Goal: Information Seeking & Learning: Check status

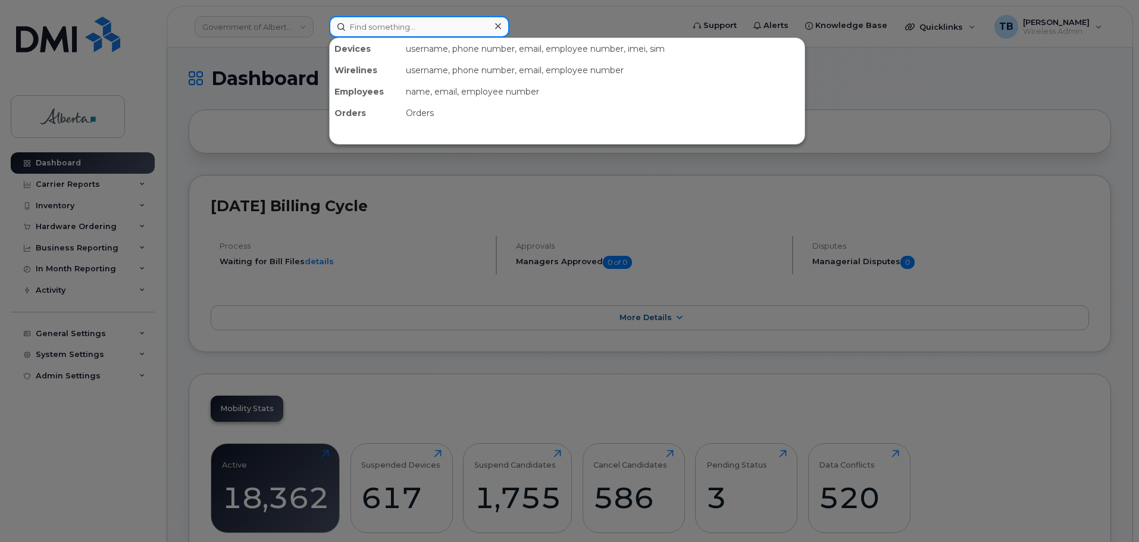
click at [371, 26] on input at bounding box center [419, 26] width 180 height 21
paste input "7802358927"
type input "7802358927"
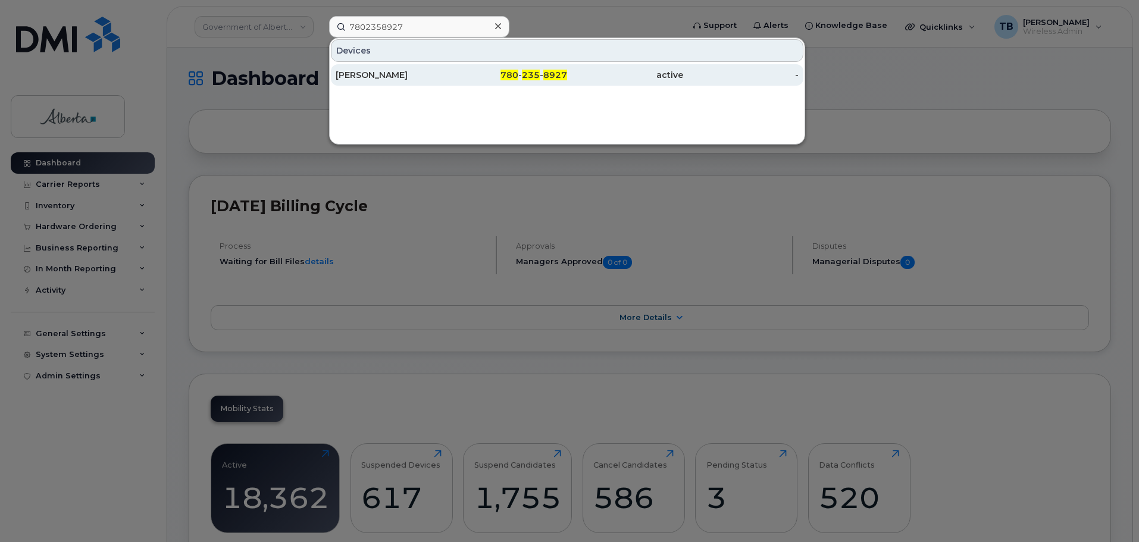
click at [390, 74] on div "[PERSON_NAME]" at bounding box center [394, 75] width 116 height 12
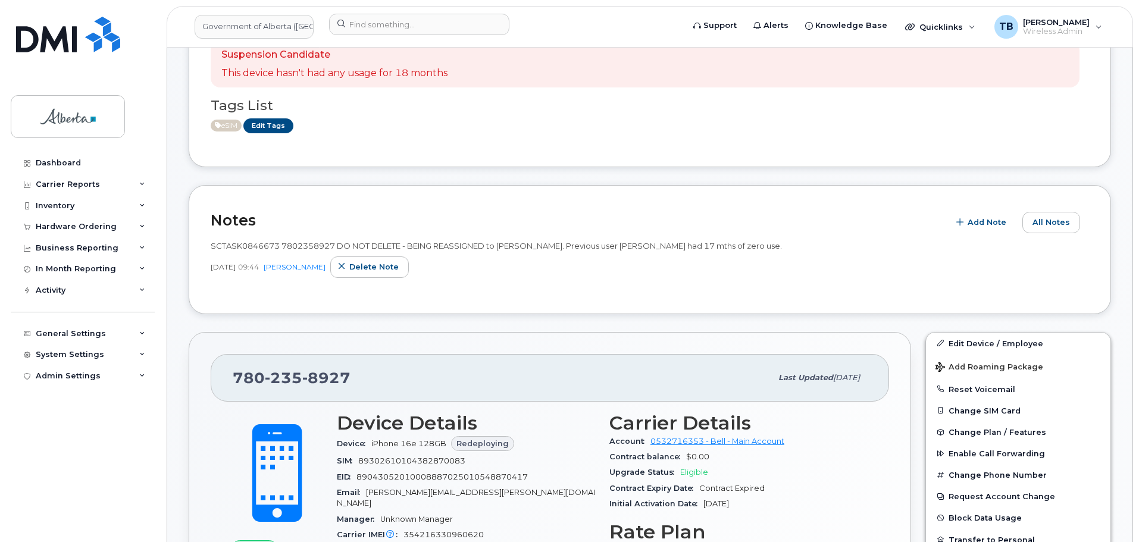
scroll to position [297, 0]
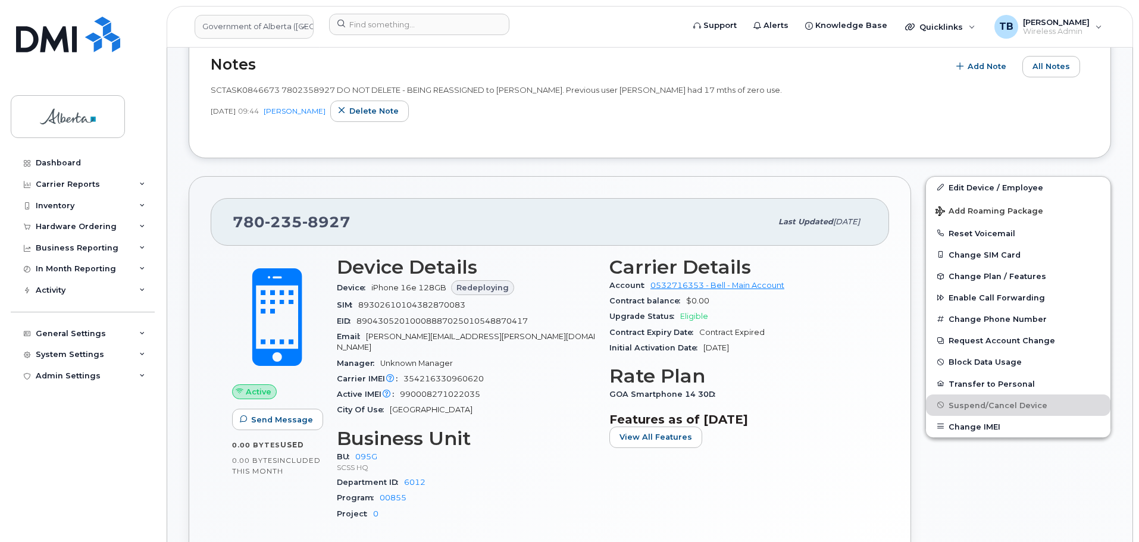
click at [250, 92] on span "SCTASK0846673 7802358927 DO NOT DELETE - BEING REASSIGNED to [PERSON_NAME]. Pre…" at bounding box center [496, 90] width 571 height 10
copy span "SCTASK0846673"
